Goal: Task Accomplishment & Management: Complete application form

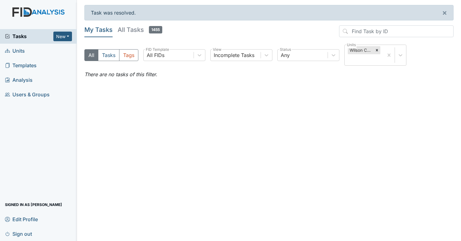
click at [38, 37] on span "Tasks" at bounding box center [29, 36] width 48 height 7
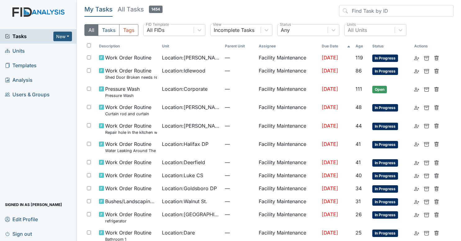
click at [38, 37] on span "Tasks" at bounding box center [29, 36] width 48 height 7
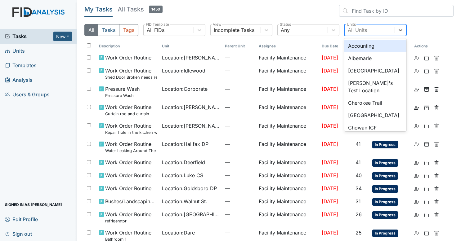
click at [374, 31] on div "All Units" at bounding box center [369, 29] width 50 height 11
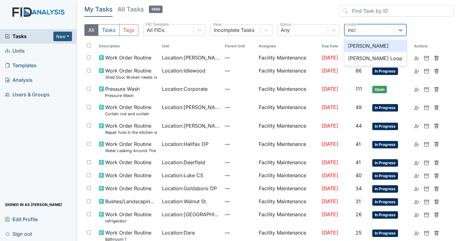
type input "mcke"
click at [372, 45] on div "McKeel Loop" at bounding box center [375, 46] width 62 height 12
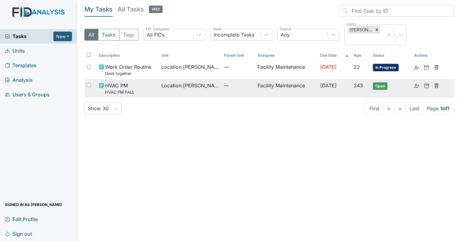
click at [221, 95] on td "—" at bounding box center [237, 88] width 33 height 18
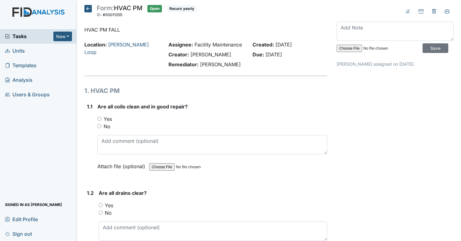
click at [97, 121] on input "Yes" at bounding box center [99, 119] width 4 height 4
radio input "true"
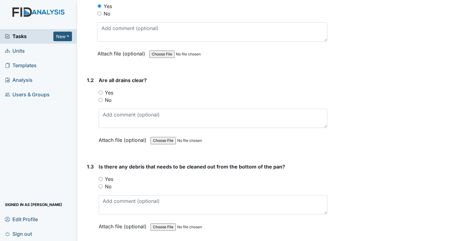
scroll to position [121, 0]
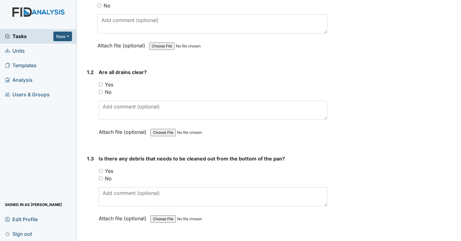
click at [99, 86] on input "Yes" at bounding box center [101, 84] width 4 height 4
radio input "true"
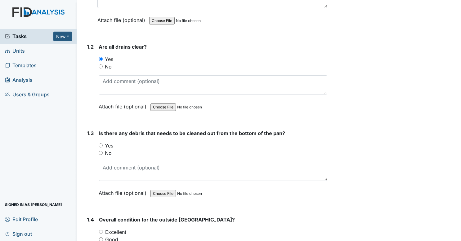
scroll to position [155, 0]
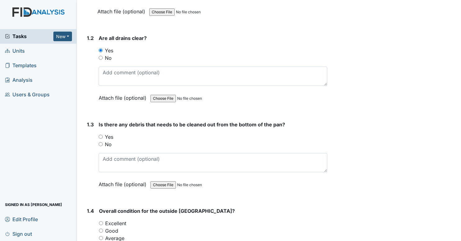
click at [100, 146] on input "No" at bounding box center [101, 144] width 4 height 4
radio input "true"
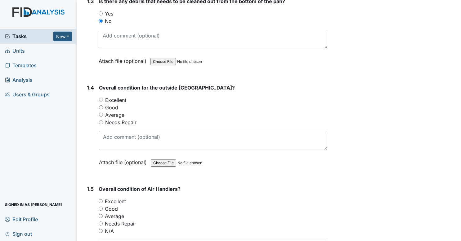
scroll to position [278, 0]
click at [100, 102] on input "Excellent" at bounding box center [101, 100] width 4 height 4
radio input "true"
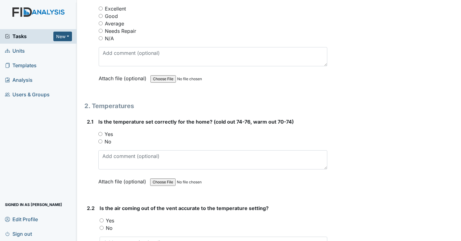
scroll to position [471, 0]
click at [101, 11] on input "Excellent" at bounding box center [101, 9] width 4 height 4
radio input "true"
click at [101, 138] on div "Yes" at bounding box center [212, 133] width 229 height 7
click at [101, 136] on input "Yes" at bounding box center [100, 134] width 4 height 4
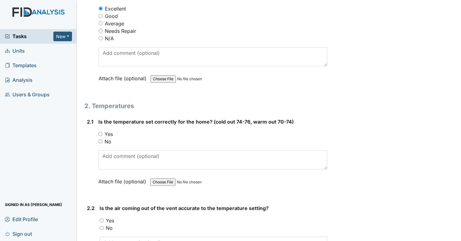
radio input "true"
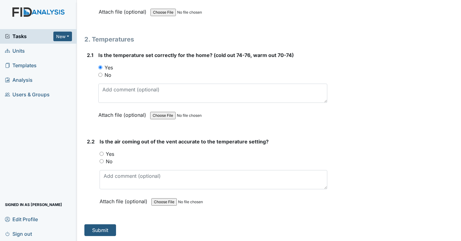
click at [99, 154] on input "Yes" at bounding box center [101, 154] width 4 height 4
radio input "true"
click at [103, 229] on button "Submit" at bounding box center [100, 230] width 32 height 12
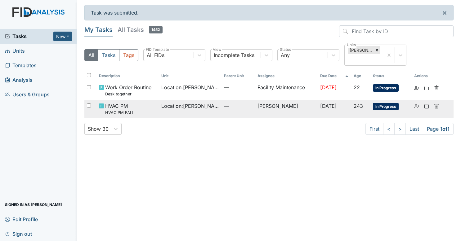
click at [275, 108] on td "[PERSON_NAME]" at bounding box center [286, 109] width 63 height 18
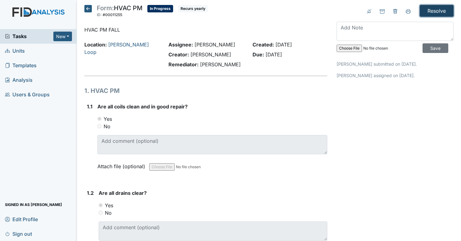
click at [433, 9] on input "Resolve" at bounding box center [436, 11] width 34 height 12
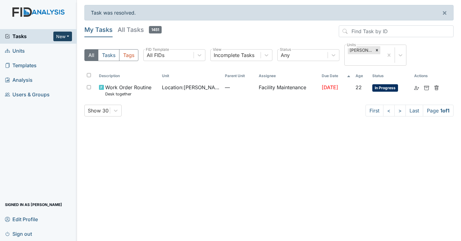
click at [66, 35] on button "New" at bounding box center [62, 37] width 19 height 10
click at [57, 50] on link "Form" at bounding box center [46, 50] width 49 height 10
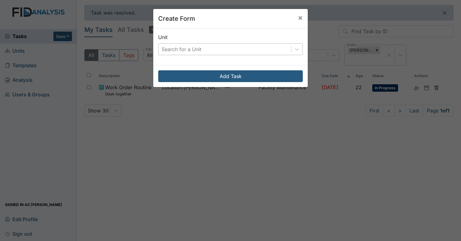
click at [168, 47] on div "Search for a Unit" at bounding box center [181, 49] width 40 height 7
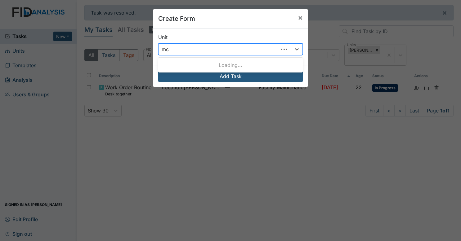
type input "mck"
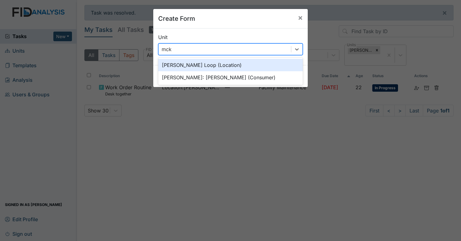
click at [191, 64] on div "McKeel Loop (Location)" at bounding box center [230, 65] width 144 height 12
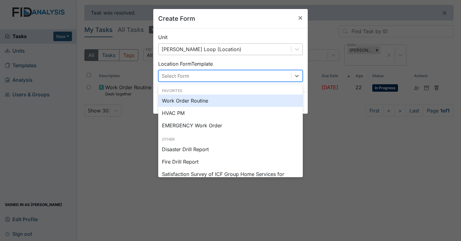
click at [187, 73] on div "Select Form" at bounding box center [224, 75] width 132 height 11
click at [186, 95] on div "Work Order Routine" at bounding box center [230, 101] width 144 height 12
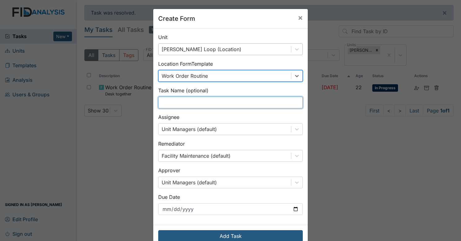
click at [188, 100] on input "text" at bounding box center [230, 103] width 144 height 12
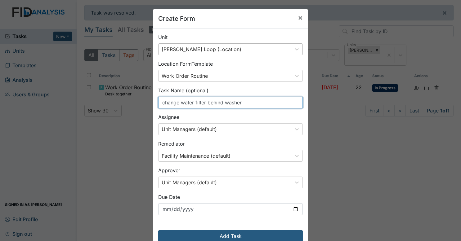
scroll to position [14, 0]
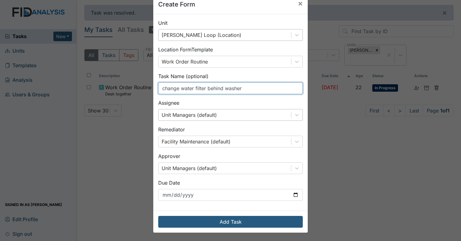
type input "change water filter behind washer"
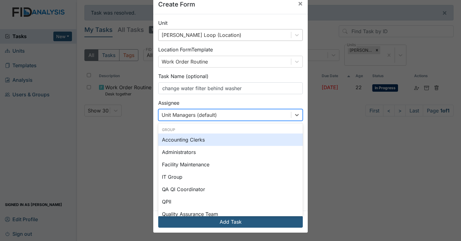
click at [221, 115] on div "Unit Managers (default)" at bounding box center [224, 114] width 132 height 11
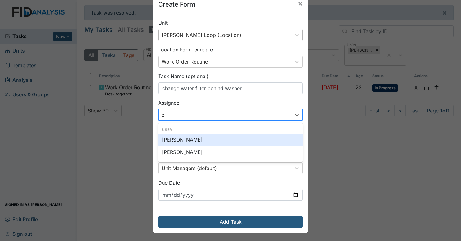
type input "za"
click at [210, 139] on div "[PERSON_NAME]" at bounding box center [230, 140] width 144 height 12
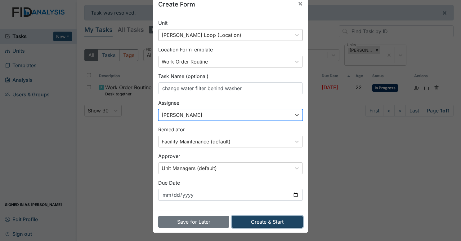
click at [244, 224] on button "Create & Start" at bounding box center [266, 222] width 71 height 12
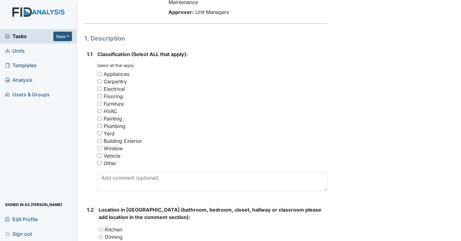
scroll to position [70, 0]
click at [99, 126] on input "Plumbing" at bounding box center [99, 126] width 4 height 4
checkbox input "true"
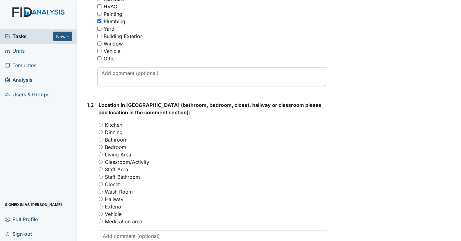
scroll to position [187, 0]
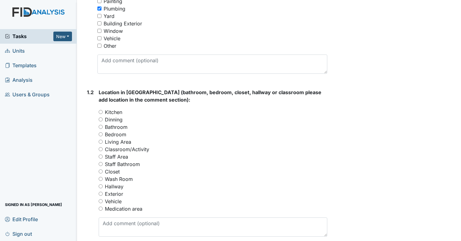
click at [102, 179] on input "Wash Room" at bounding box center [101, 179] width 4 height 4
radio input "true"
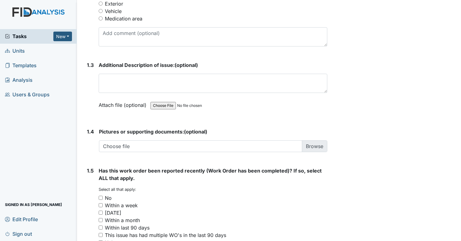
scroll to position [378, 0]
click at [99, 198] on input "No" at bounding box center [101, 198] width 4 height 4
checkbox input "true"
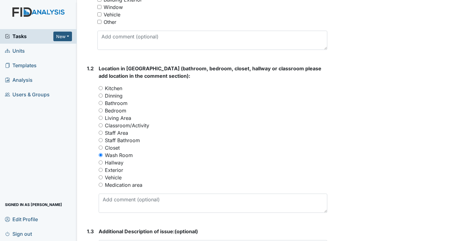
scroll to position [0, 0]
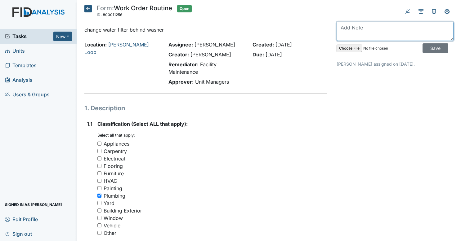
click at [354, 28] on textarea at bounding box center [394, 31] width 117 height 19
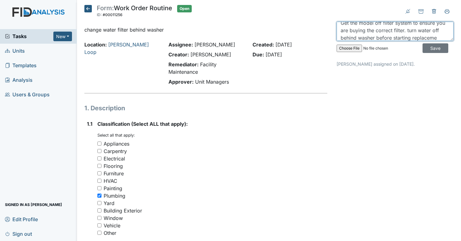
scroll to position [27, 0]
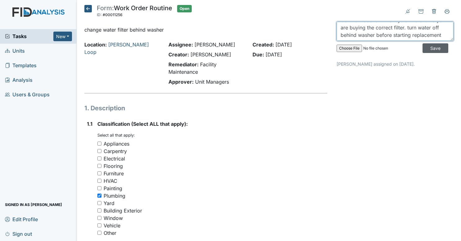
type textarea "Maintenance: replacement filters are sold at lowes. Get the model off filter sy…"
click at [425, 50] on input "Save" at bounding box center [435, 48] width 26 height 10
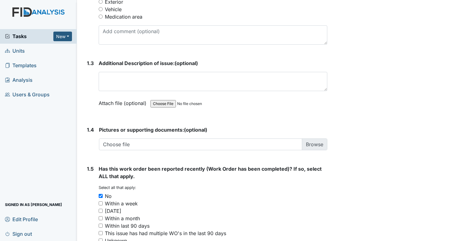
scroll to position [437, 0]
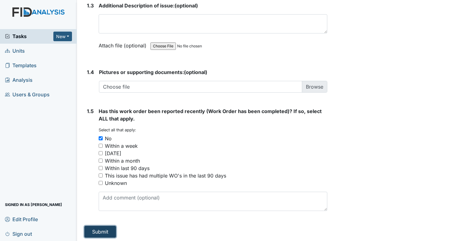
click at [93, 232] on button "Submit" at bounding box center [100, 232] width 32 height 12
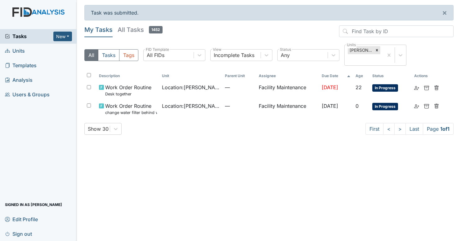
click at [38, 51] on link "Units" at bounding box center [38, 51] width 77 height 15
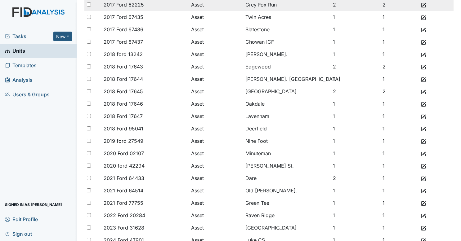
scroll to position [224, 0]
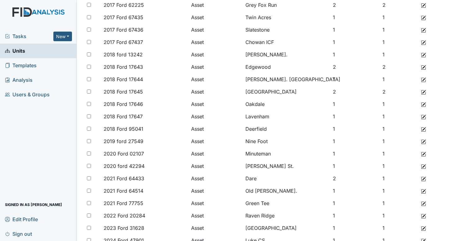
click at [31, 93] on span "Users & Groups" at bounding box center [27, 95] width 45 height 10
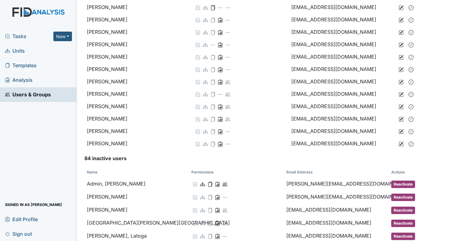
scroll to position [1385, 0]
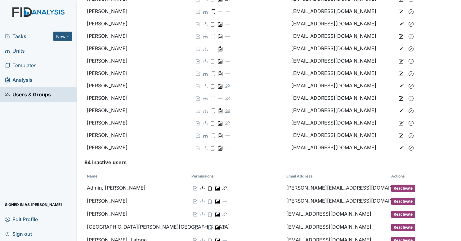
click at [45, 78] on link "Analysis" at bounding box center [38, 80] width 77 height 15
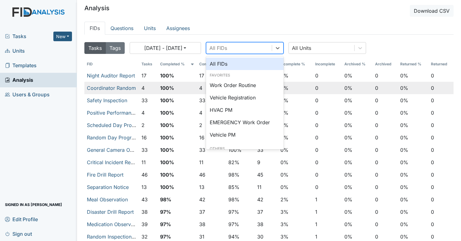
drag, startPoint x: 246, startPoint y: 43, endPoint x: 231, endPoint y: 84, distance: 43.1
click at [231, 84] on div "Work Order Routine" at bounding box center [244, 85] width 77 height 12
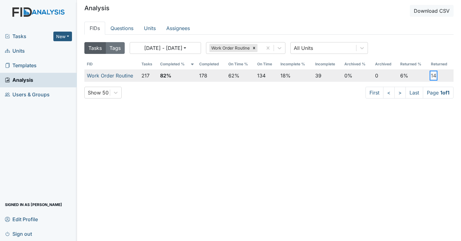
click at [430, 76] on button "14" at bounding box center [432, 75] width 5 height 7
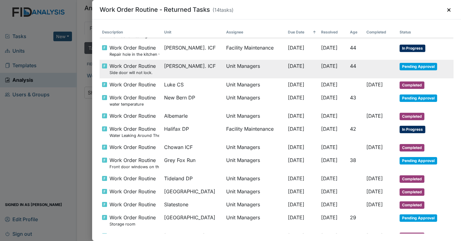
scroll to position [33, 0]
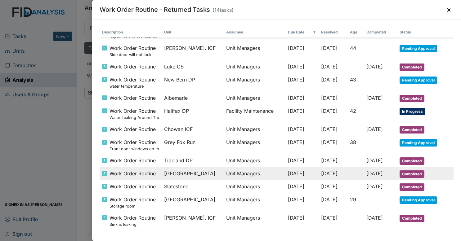
click at [200, 176] on div "[GEOGRAPHIC_DATA]" at bounding box center [192, 173] width 57 height 7
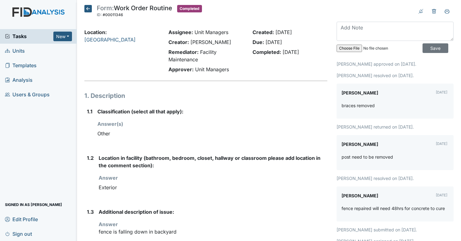
click at [84, 6] on icon at bounding box center [87, 8] width 7 height 7
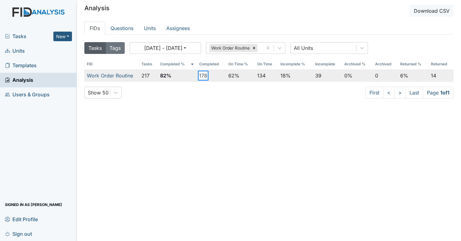
click at [201, 75] on button "178" at bounding box center [203, 75] width 8 height 7
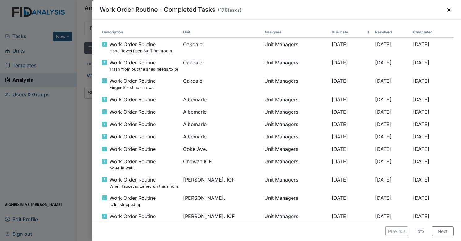
click at [366, 30] on span "↑" at bounding box center [367, 32] width 3 height 6
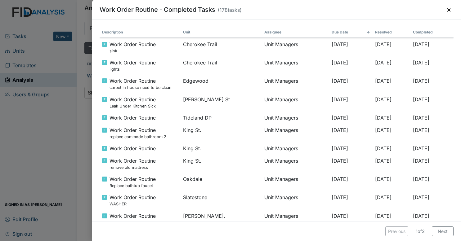
click at [366, 30] on span "↓" at bounding box center [367, 32] width 3 height 6
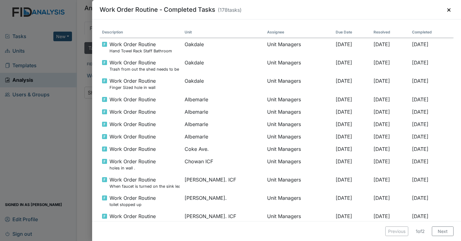
click at [345, 30] on th "Due Date" at bounding box center [352, 32] width 38 height 11
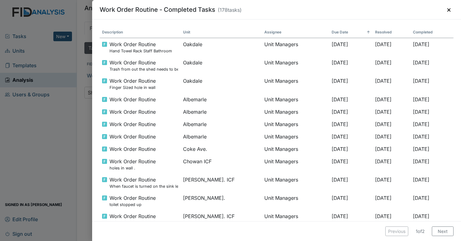
drag, startPoint x: 360, startPoint y: 32, endPoint x: 353, endPoint y: 31, distance: 7.8
click at [372, 31] on th "Resolved" at bounding box center [391, 32] width 38 height 11
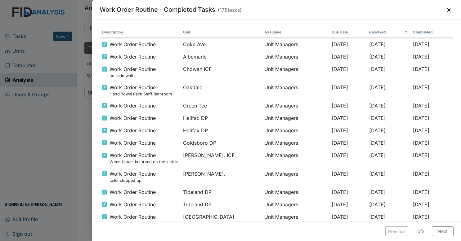
click at [366, 33] on th "Resolved ↑" at bounding box center [388, 32] width 44 height 11
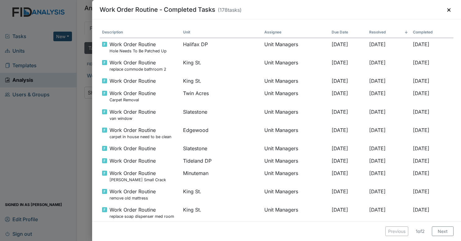
drag, startPoint x: 46, startPoint y: 135, endPoint x: 82, endPoint y: 180, distance: 57.5
click at [82, 180] on div "Work Order Routine - Completed Tasks ( 178 tasks) × Description Unit Assignee D…" at bounding box center [230, 120] width 461 height 241
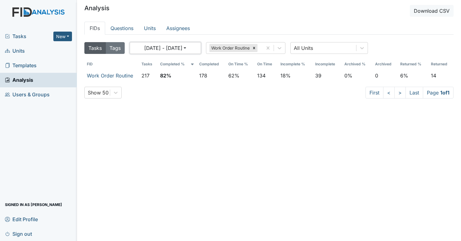
click at [198, 49] on button "08/11/2025 - 09/10/2025" at bounding box center [165, 48] width 71 height 12
select select "7"
select select "2025"
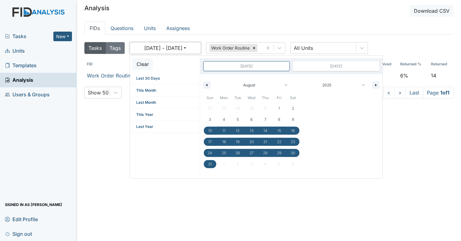
click at [198, 49] on button "08/11/2025 - 09/10/2025" at bounding box center [165, 48] width 71 height 12
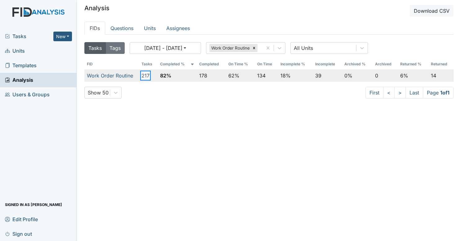
click at [145, 74] on button "217" at bounding box center [145, 75] width 8 height 7
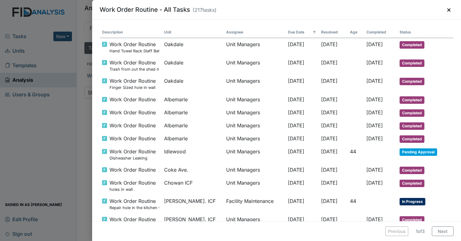
click at [318, 29] on th "Resolved" at bounding box center [332, 32] width 29 height 11
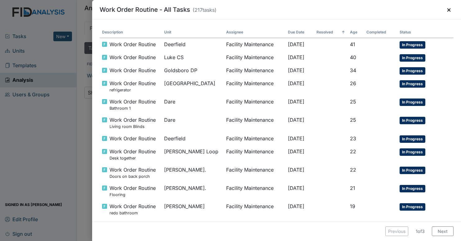
click at [317, 34] on th "Resolved ↑" at bounding box center [330, 32] width 33 height 11
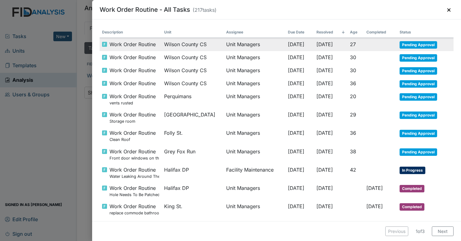
click at [322, 44] on span "09/10/2025" at bounding box center [324, 44] width 16 height 6
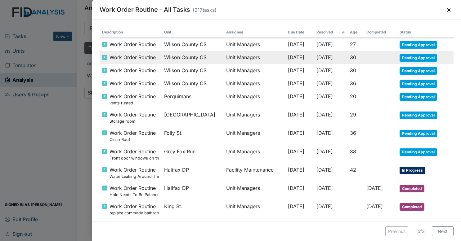
drag, startPoint x: 325, startPoint y: 58, endPoint x: 319, endPoint y: 58, distance: 5.6
click at [319, 58] on span "09/10/2025" at bounding box center [324, 57] width 16 height 6
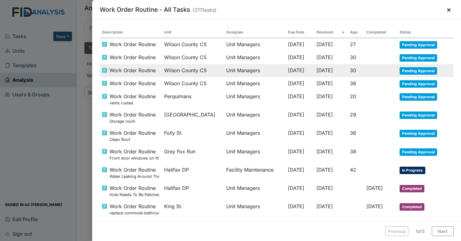
click at [316, 69] on span "09/10/2025" at bounding box center [324, 70] width 16 height 6
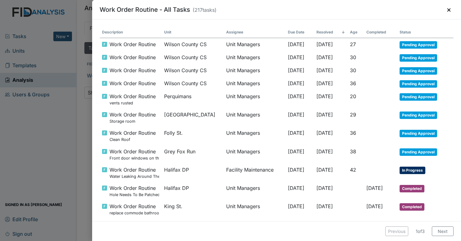
click at [53, 158] on div "Work Order Routine - All Tasks ( 217 tasks) × Description Unit Assignee Due Dat…" at bounding box center [230, 120] width 461 height 241
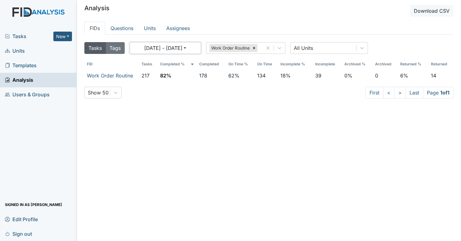
click at [196, 50] on button "08/11/2025 - 09/10/2025" at bounding box center [165, 48] width 71 height 12
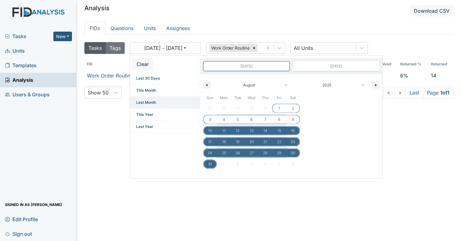
click at [160, 98] on span "Last Month" at bounding box center [165, 103] width 70 height 12
type input "Jul 31, 2025"
type input "Aug 31, 2025"
select select "6"
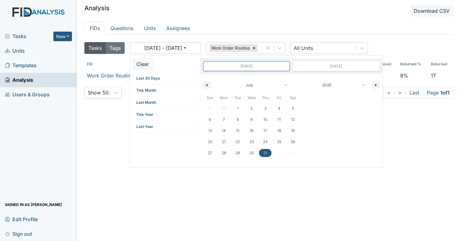
click at [169, 185] on div "Tasks Tags 08/01/2025 - 08/31/2025 Clear Last 30 Days This Month Last Month Thi…" at bounding box center [268, 155] width 369 height 231
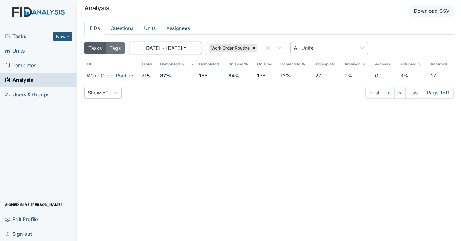
click at [198, 48] on button "08/01/2025 - 08/31/2025" at bounding box center [165, 48] width 71 height 12
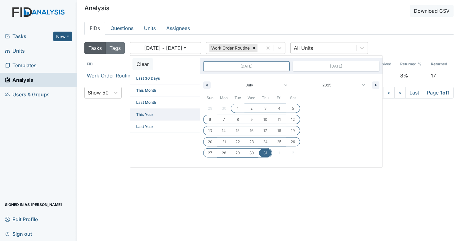
click at [161, 112] on span "This Year" at bounding box center [165, 115] width 70 height 12
type input "Dec 31, 2024"
type input "Dec 31, 2025"
select select "11"
select select "2024"
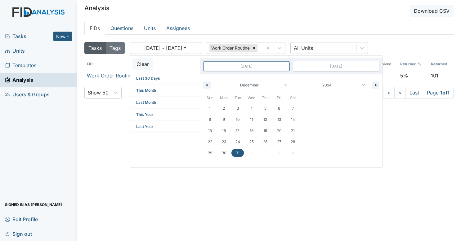
click at [178, 184] on div "Tasks Tags 01/01/2025 - 12/31/2025 Clear Last 30 Days This Month Last Month Thi…" at bounding box center [268, 155] width 369 height 231
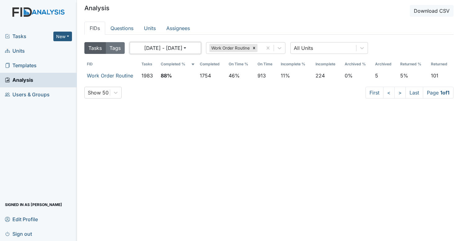
click at [195, 51] on button "01/01/2025 - 12/31/2025" at bounding box center [165, 48] width 71 height 12
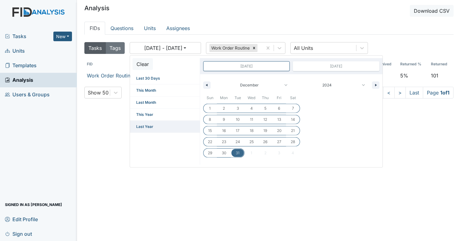
click at [168, 130] on span "Last Year" at bounding box center [165, 127] width 70 height 12
type input "Dec 31, 2023"
type input "Dec 31, 2024"
select select "2023"
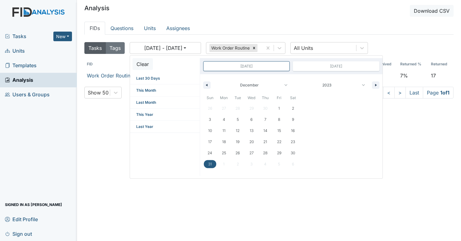
click at [163, 232] on div "Tasks Tags 01/01/2024 - 12/31/2024 Clear Last 30 Days This Month Last Month Thi…" at bounding box center [268, 155] width 369 height 231
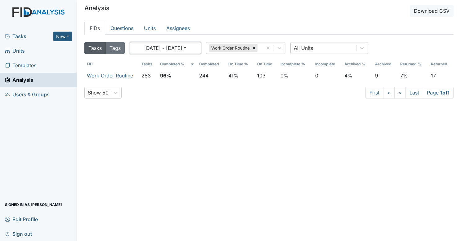
click at [197, 50] on button "01/01/2024 - 12/31/2024" at bounding box center [165, 48] width 71 height 12
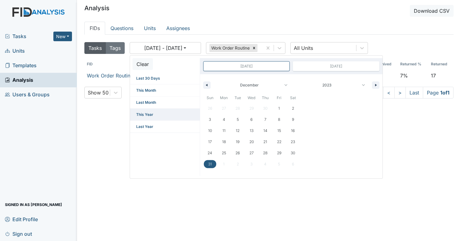
click at [162, 114] on span "This Year" at bounding box center [165, 115] width 70 height 12
type input "Dec 31, 2024"
type input "Dec 31, 2025"
select select "2024"
click at [154, 179] on div "Tasks Tags 01/01/2025 - 12/31/2025 Clear Last 30 Days This Month Last Month Thi…" at bounding box center [268, 155] width 369 height 231
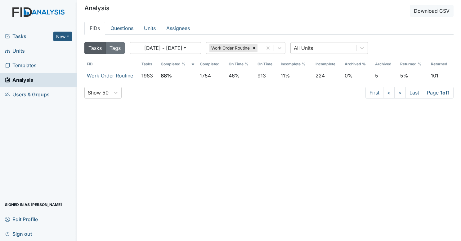
click at [37, 31] on div "Tasks New Form Inspection Document Bundle" at bounding box center [38, 36] width 77 height 15
click at [37, 36] on span "Tasks" at bounding box center [29, 36] width 48 height 7
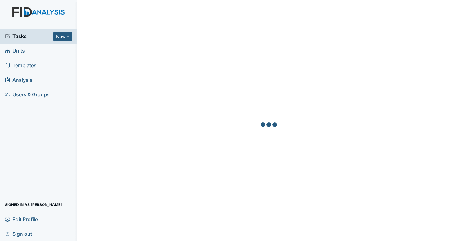
scroll to position [10, 0]
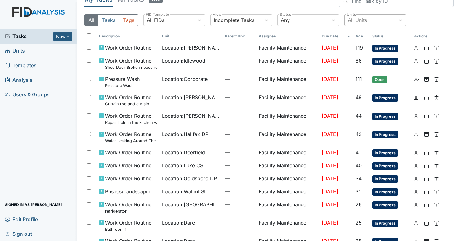
click at [375, 18] on div "All Units" at bounding box center [369, 20] width 50 height 11
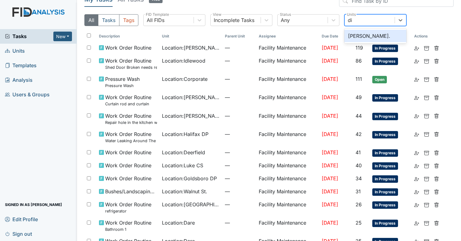
type input "dix"
click at [369, 32] on div "Dixon Rd." at bounding box center [375, 36] width 62 height 12
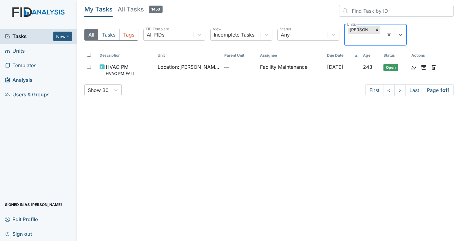
click at [373, 32] on div at bounding box center [376, 30] width 7 height 8
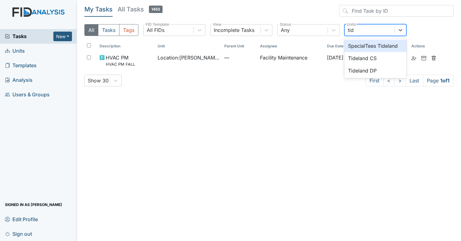
type input "tide"
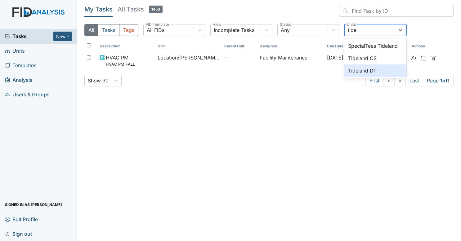
click at [367, 69] on div "Tideland DP" at bounding box center [375, 70] width 62 height 12
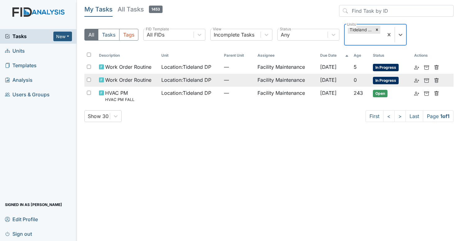
click at [333, 81] on span "Sep 25, 2025" at bounding box center [328, 80] width 16 height 6
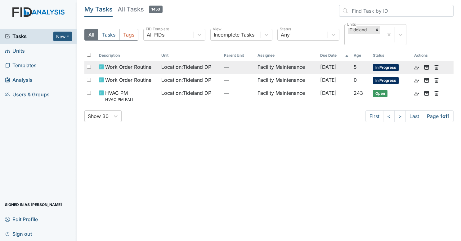
click at [164, 68] on span "Location : Tideland DP" at bounding box center [186, 66] width 50 height 7
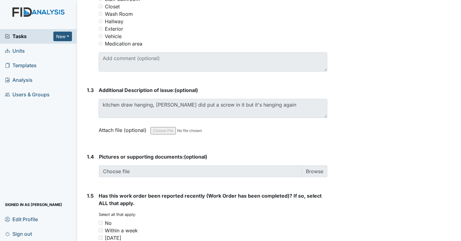
scroll to position [340, 0]
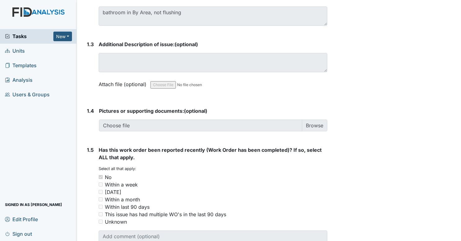
scroll to position [386, 0]
click at [24, 32] on div "Tasks New Form Inspection Document Bundle" at bounding box center [38, 36] width 77 height 15
